Goal: Transaction & Acquisition: Purchase product/service

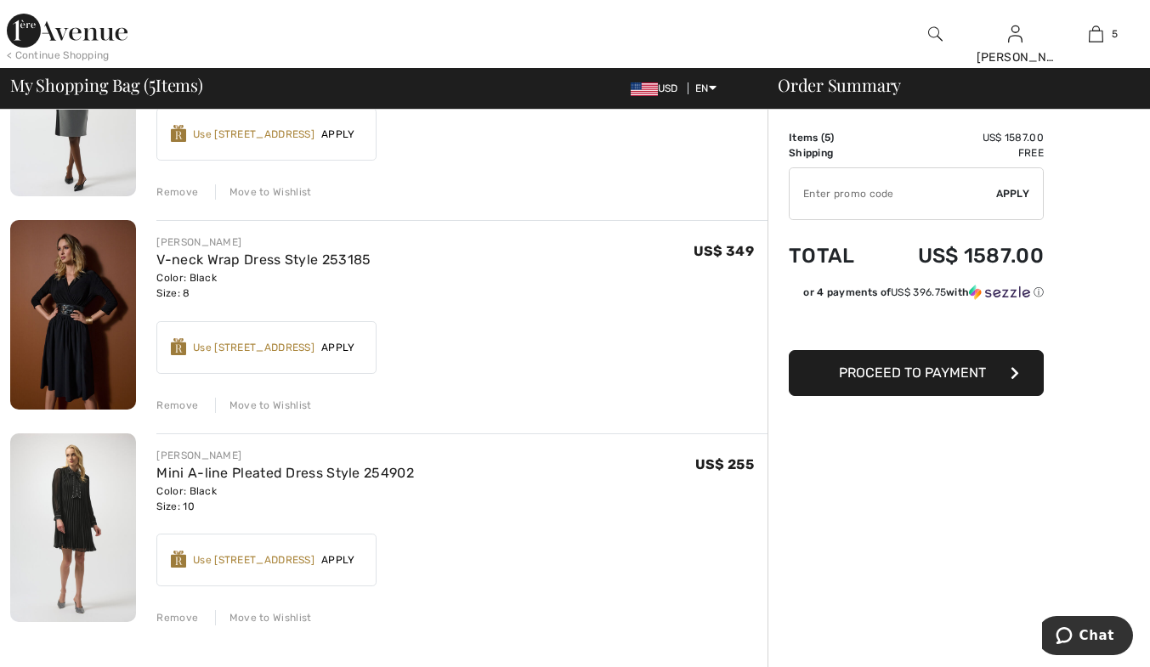
scroll to position [765, 0]
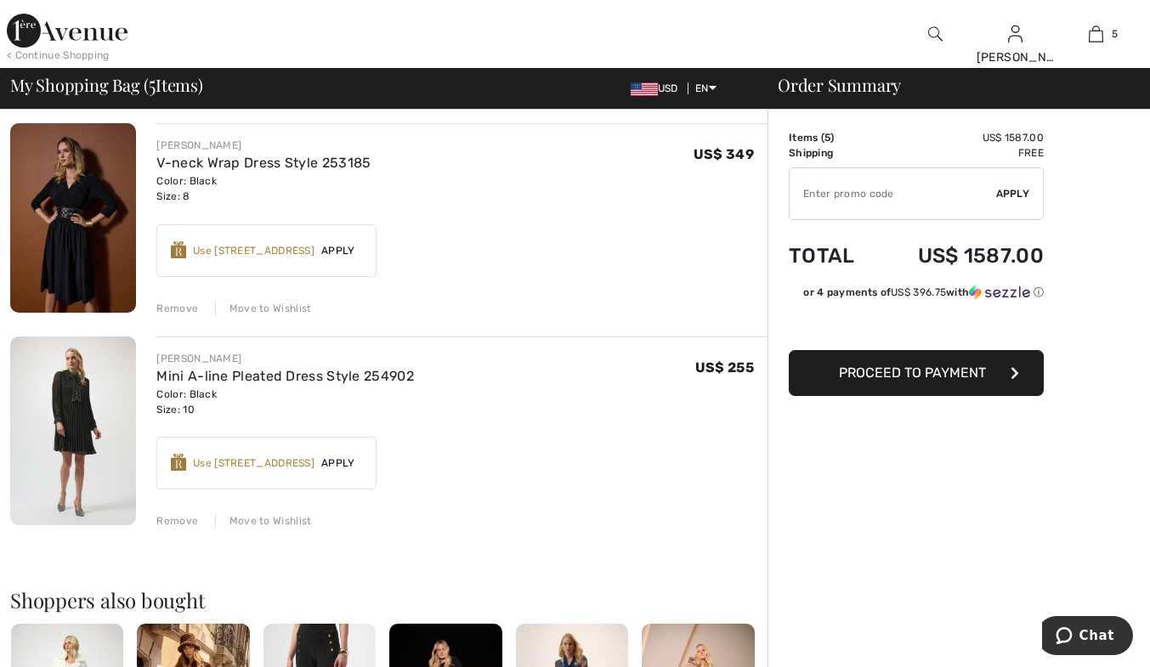
click at [179, 303] on div "Remove" at bounding box center [177, 308] width 42 height 15
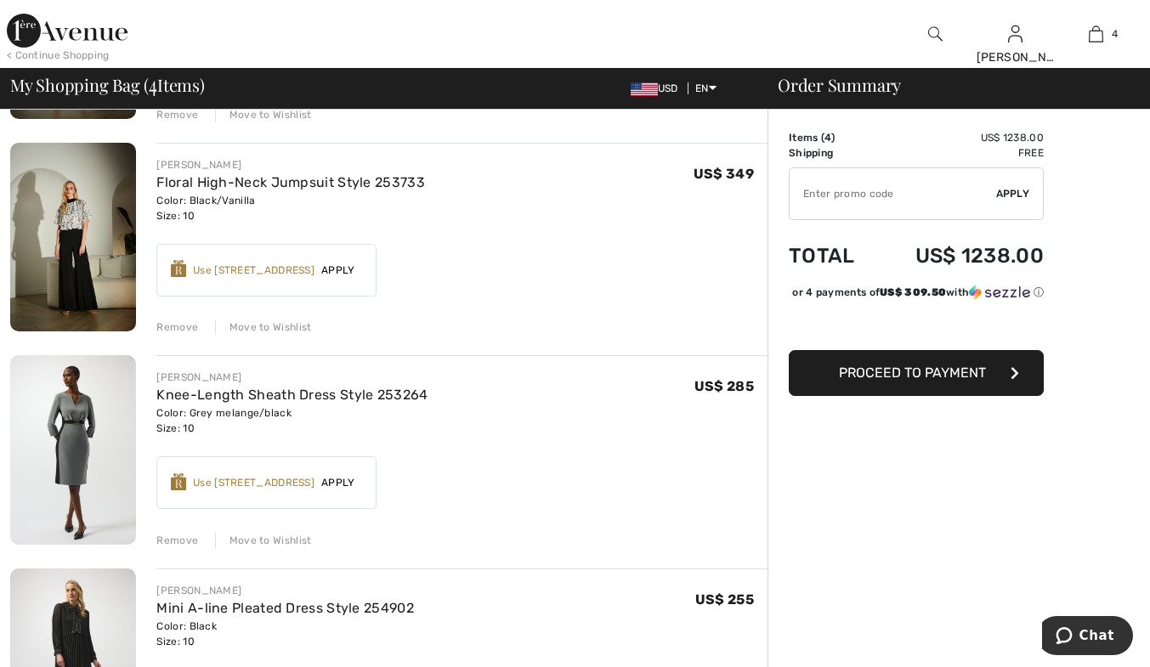
scroll to position [340, 0]
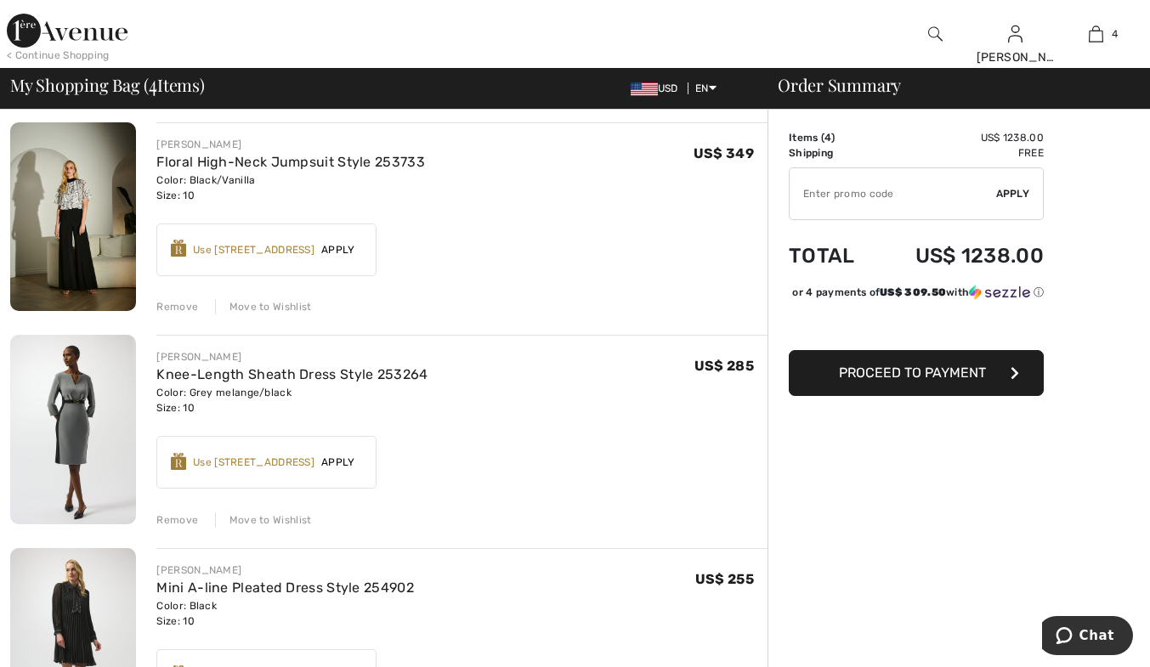
click at [187, 517] on div "Remove" at bounding box center [177, 520] width 42 height 15
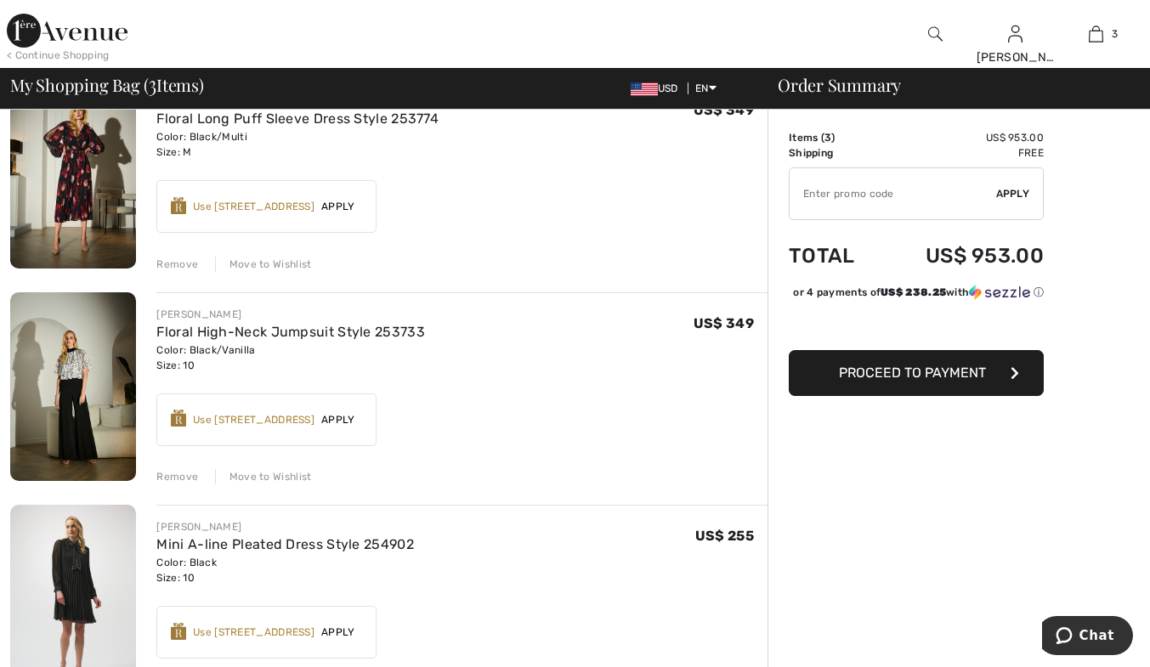
scroll to position [85, 0]
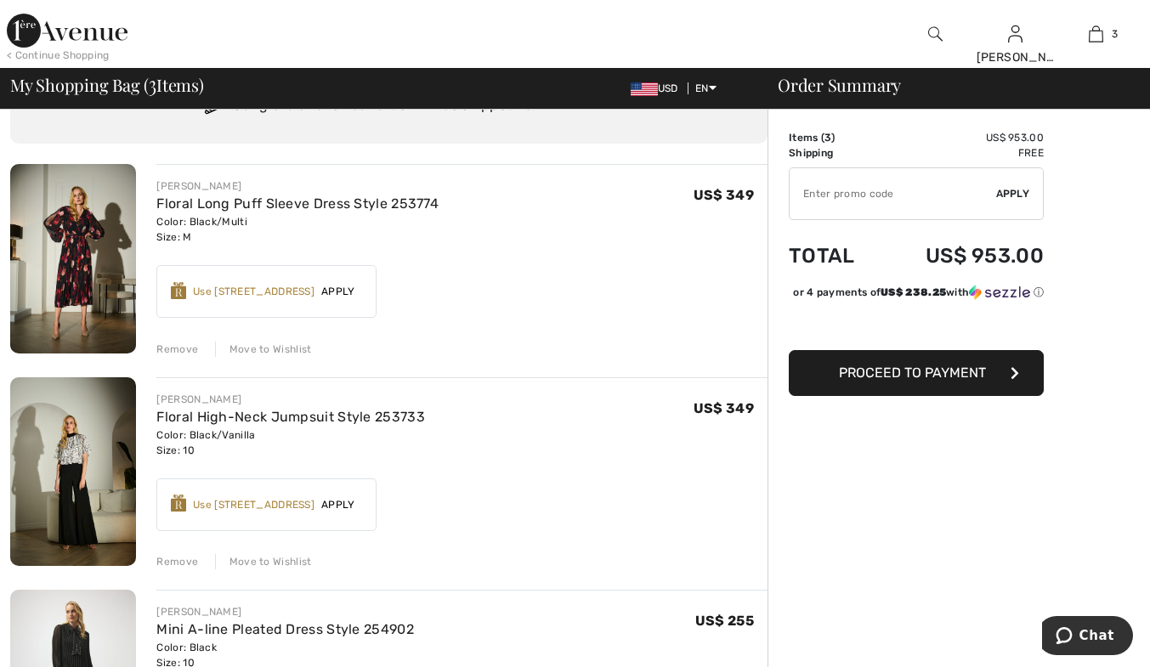
click at [919, 381] on span "Proceed to Payment" at bounding box center [912, 373] width 147 height 16
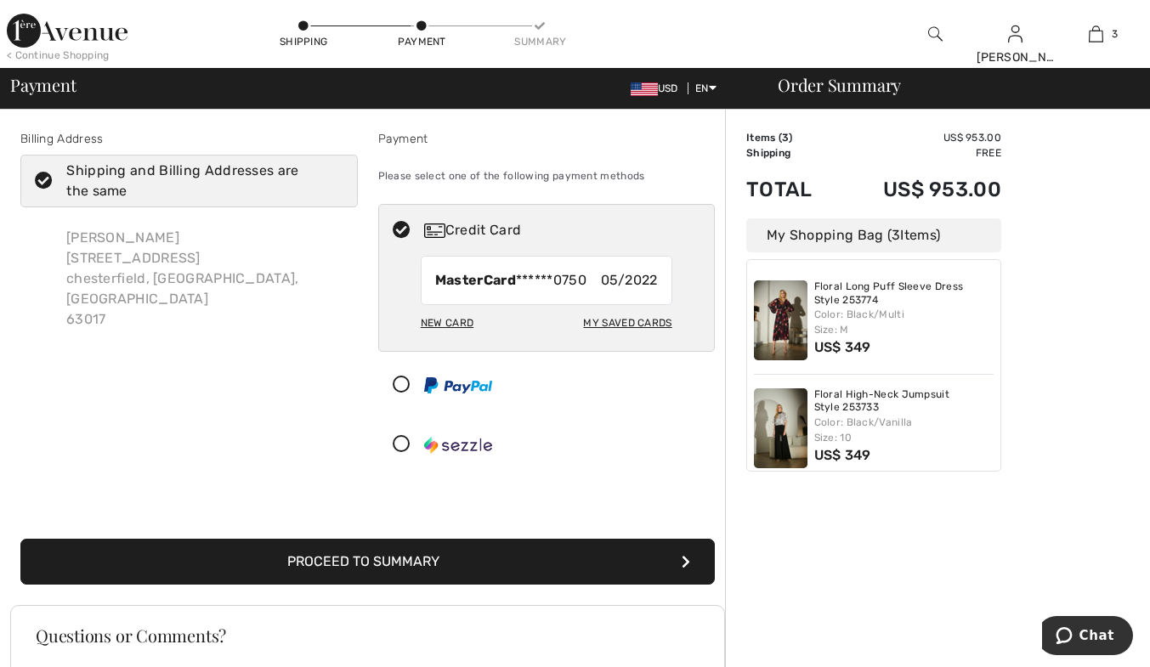
click at [440, 319] on div "New Card" at bounding box center [447, 323] width 53 height 29
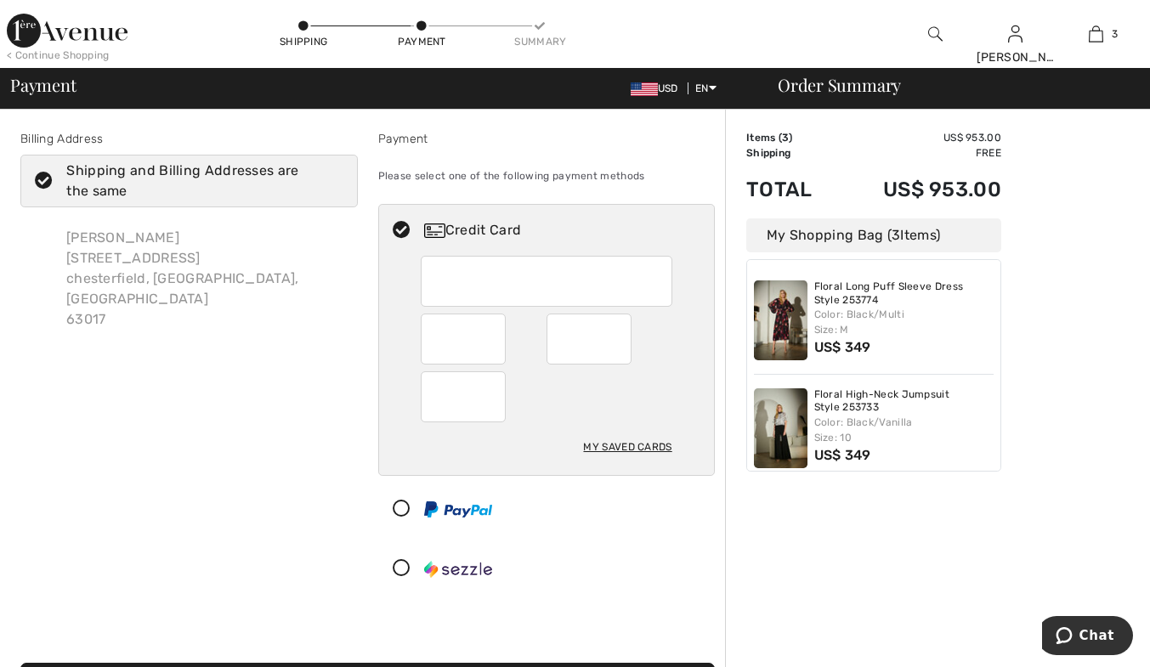
click at [433, 275] on div at bounding box center [547, 281] width 252 height 51
radio input "true"
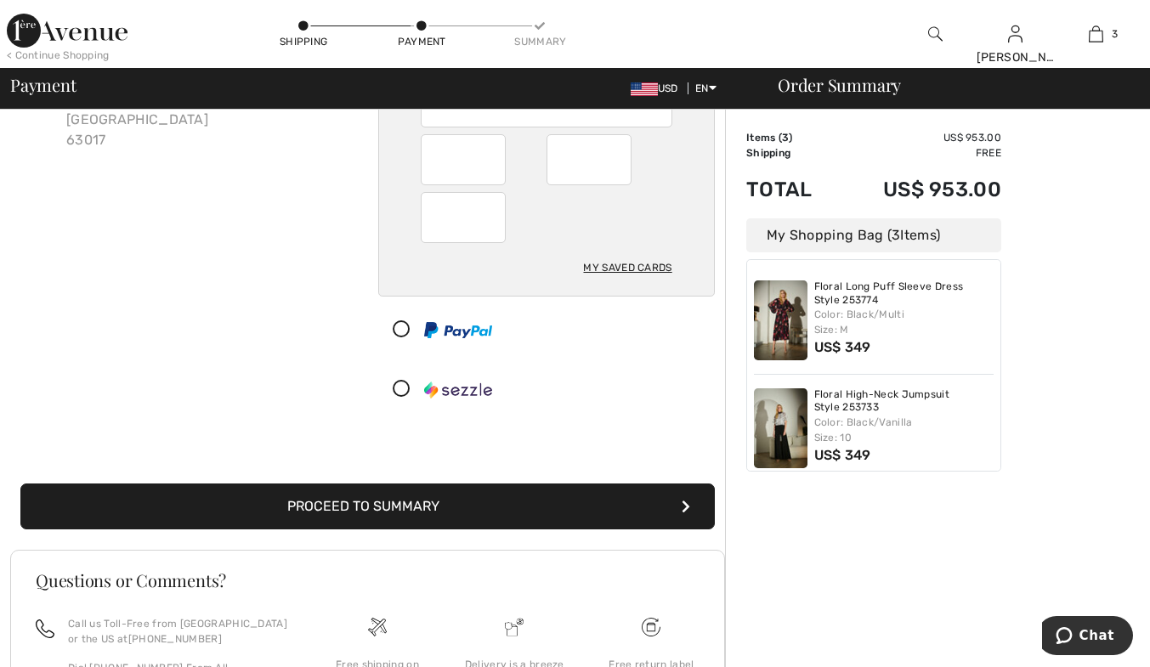
scroll to position [255, 0]
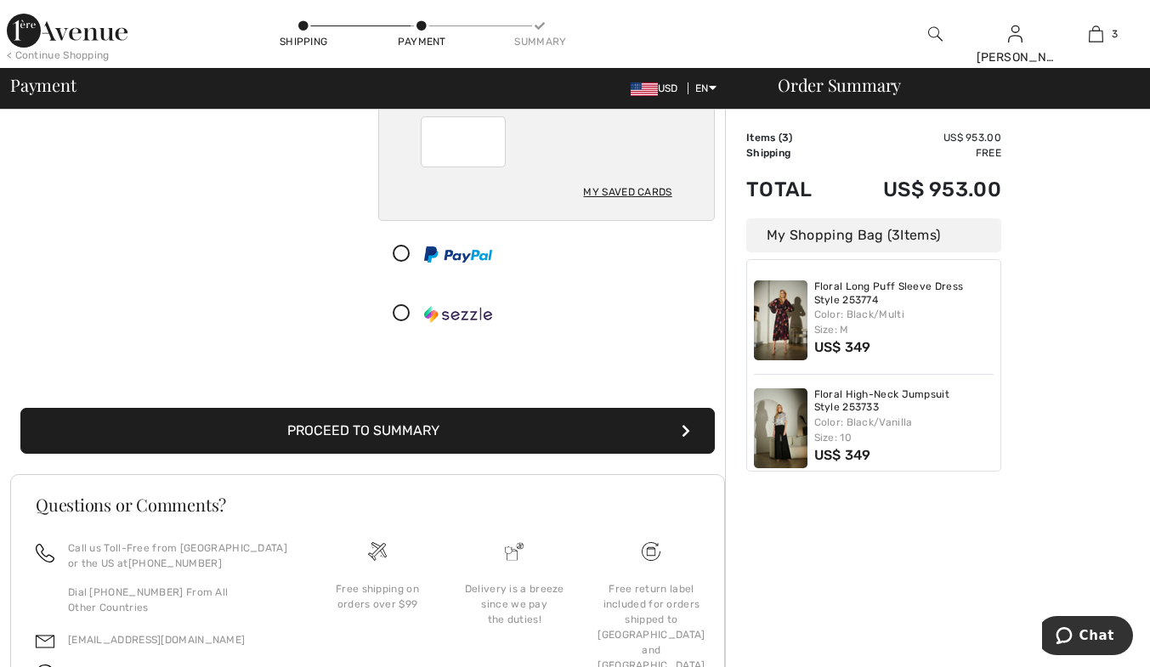
click at [417, 427] on button "Proceed to Summary" at bounding box center [367, 431] width 695 height 46
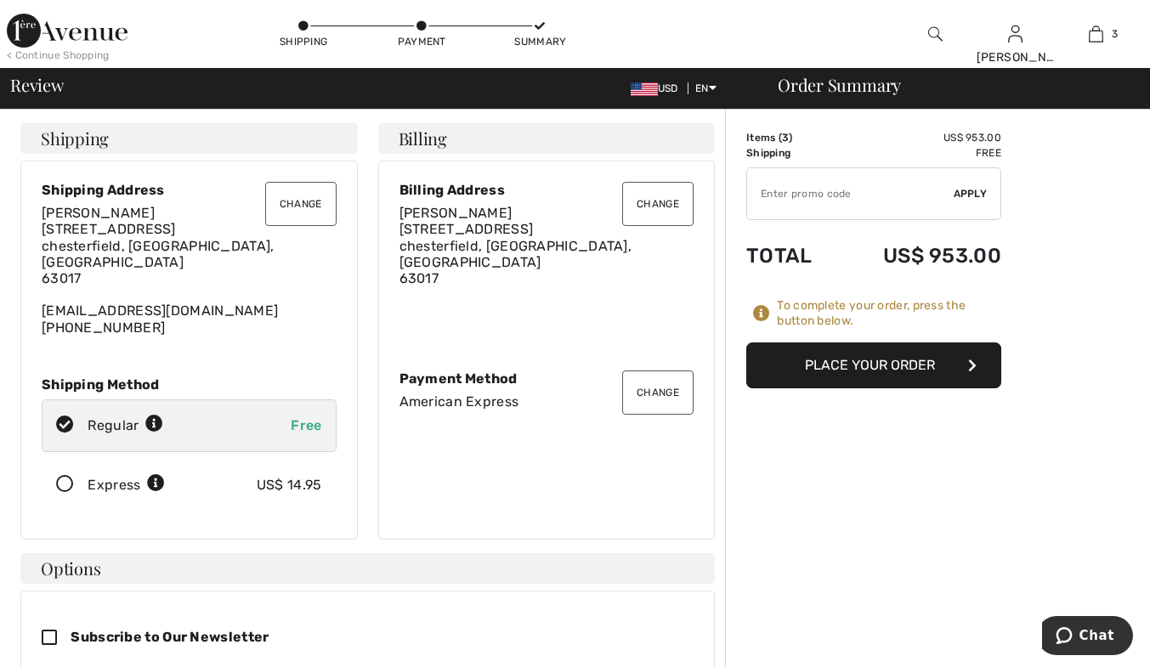
click at [874, 361] on button "Place Your Order" at bounding box center [873, 366] width 255 height 46
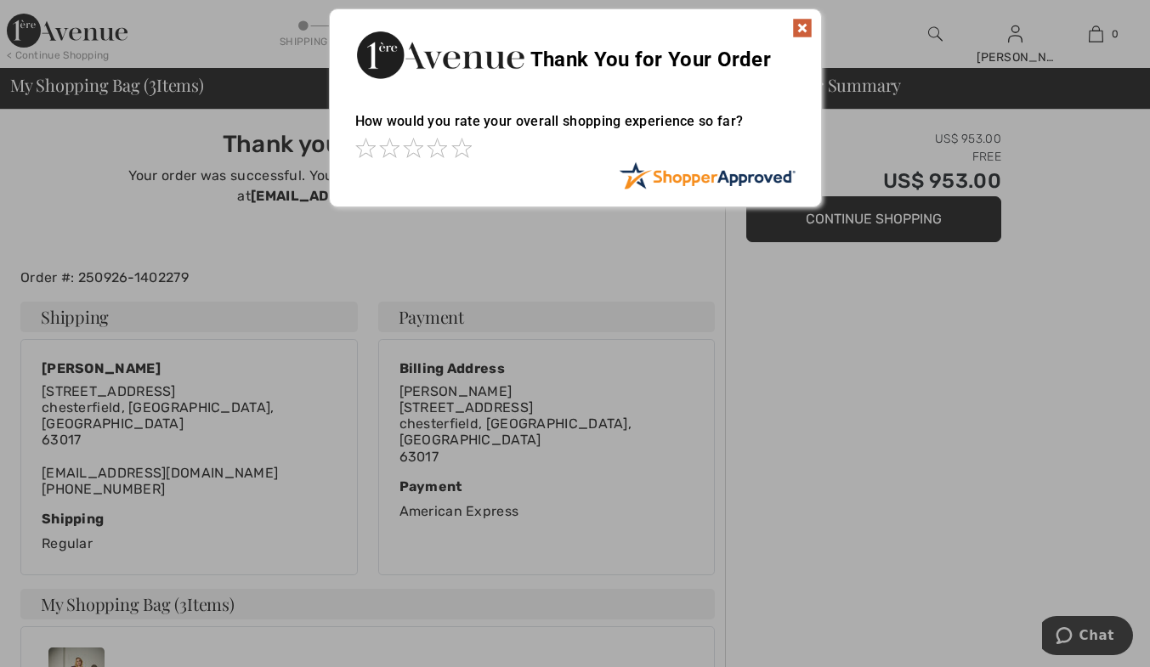
click at [803, 22] on img at bounding box center [802, 28] width 20 height 20
